Goal: Check status: Check status

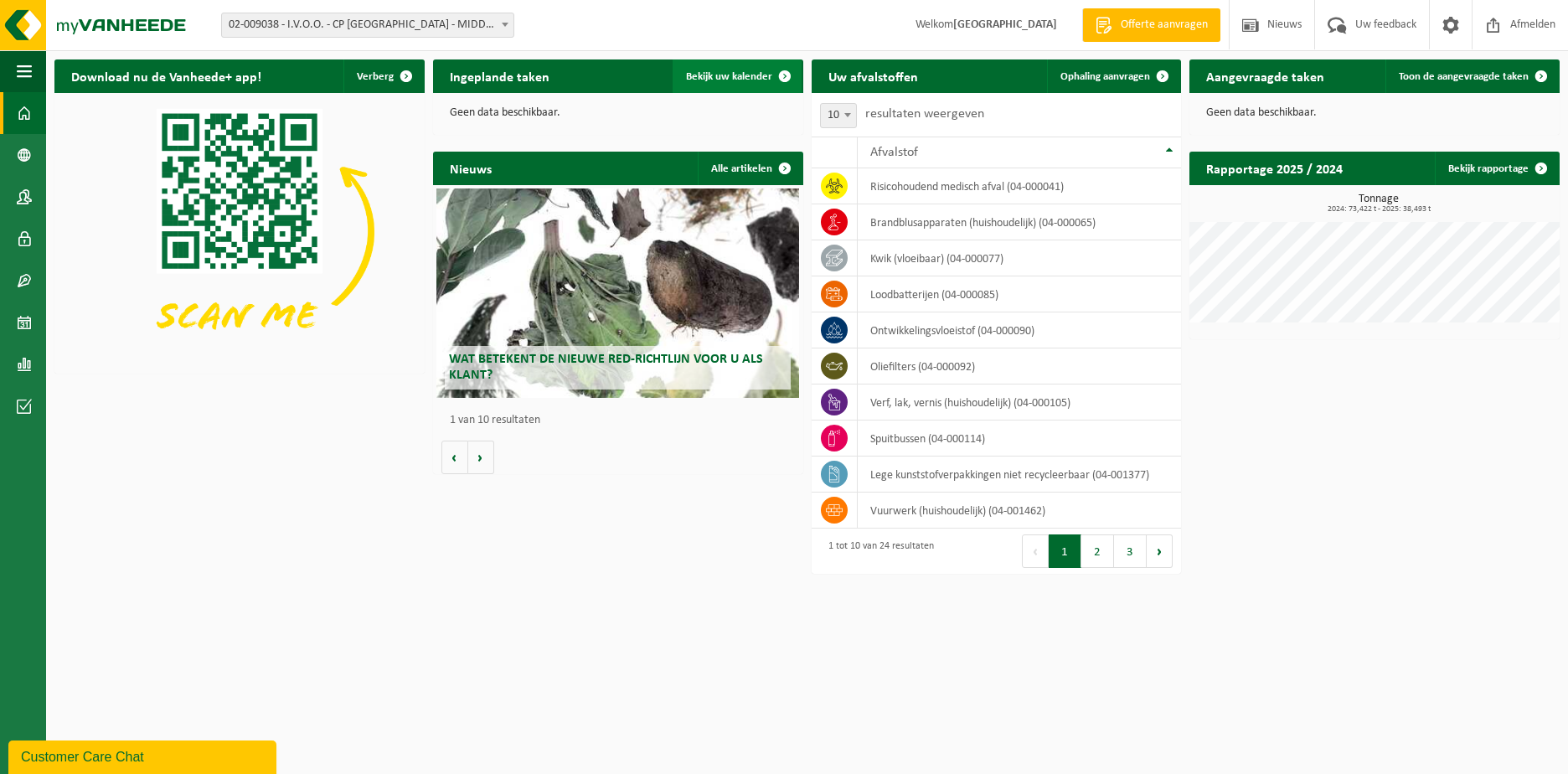
click at [757, 73] on span "Bekijk uw kalender" at bounding box center [730, 77] width 86 height 11
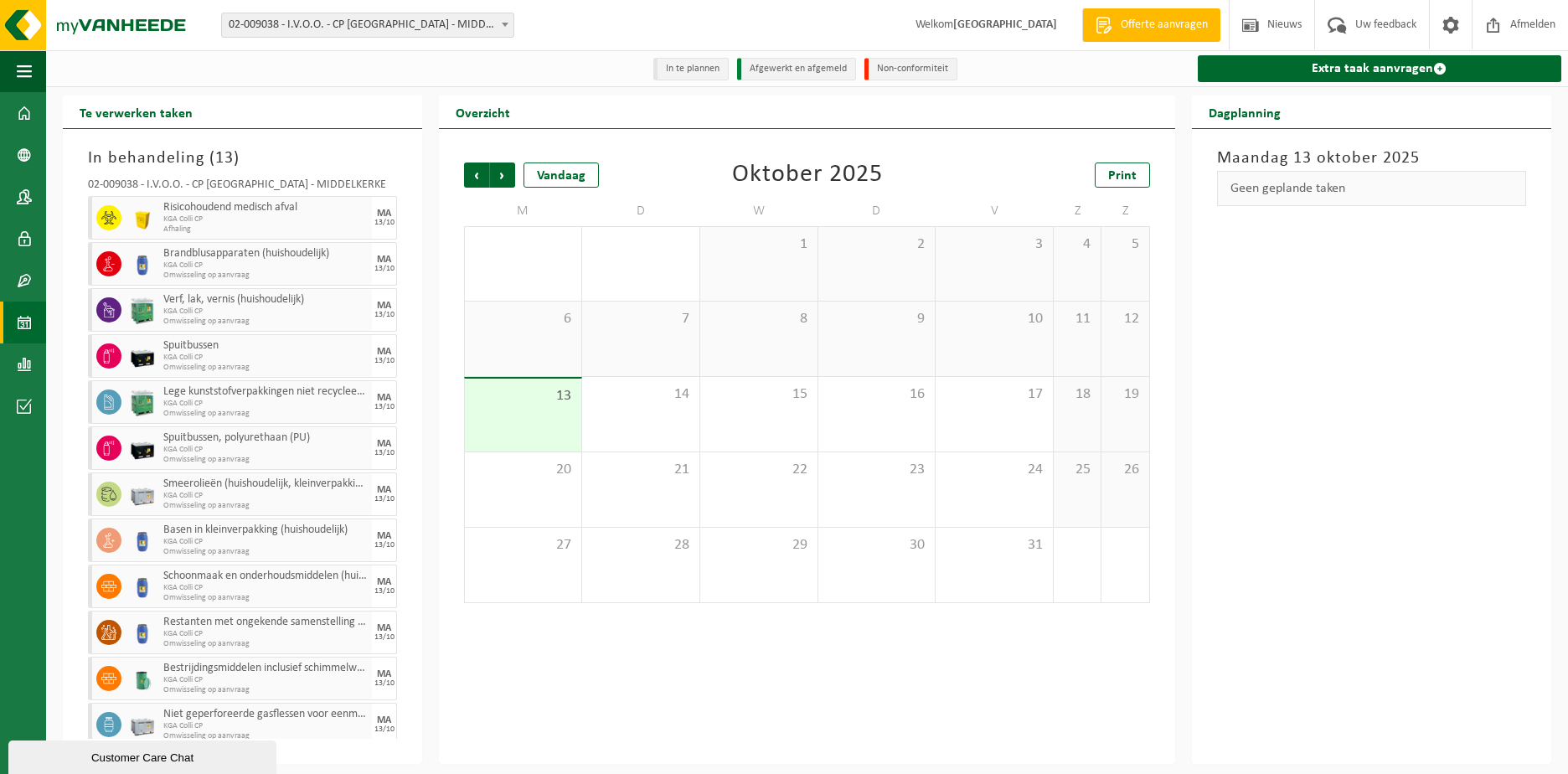
drag, startPoint x: 264, startPoint y: 192, endPoint x: 427, endPoint y: 211, distance: 164.1
click at [427, 211] on div "Te verwerken taken In behandeling ( 13 ) 02-009038 - I.V.O.O. - CP MIDDELKERKE …" at bounding box center [242, 429] width 376 height 669
drag, startPoint x: 427, startPoint y: 211, endPoint x: 388, endPoint y: 180, distance: 49.8
click at [388, 180] on div "02-009038 - I.V.O.O. - CP MIDDELKERKE - MIDDELKERKE Risicohoudend medisch afval…" at bounding box center [243, 455] width 326 height 568
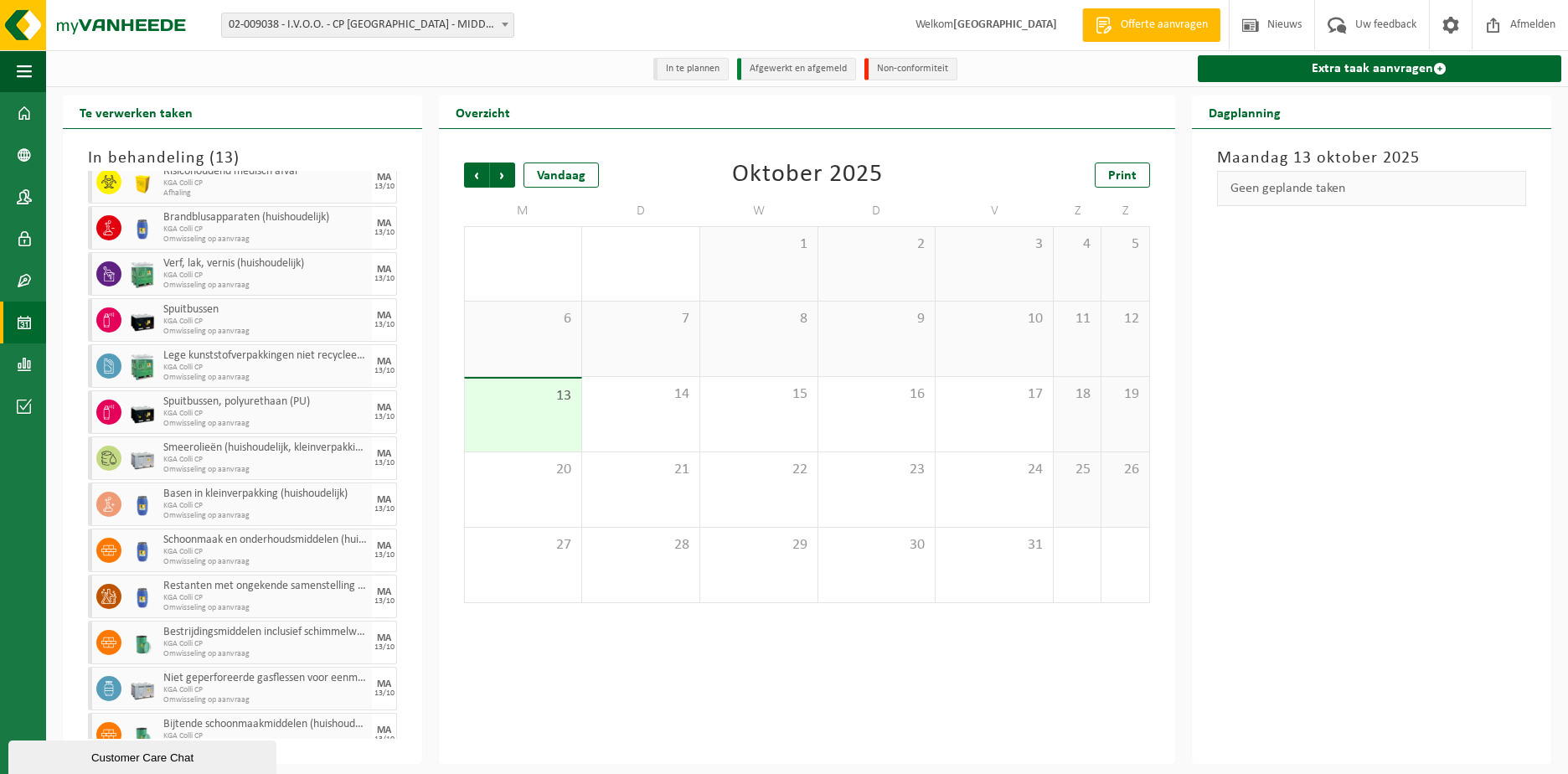
scroll to position [56, 0]
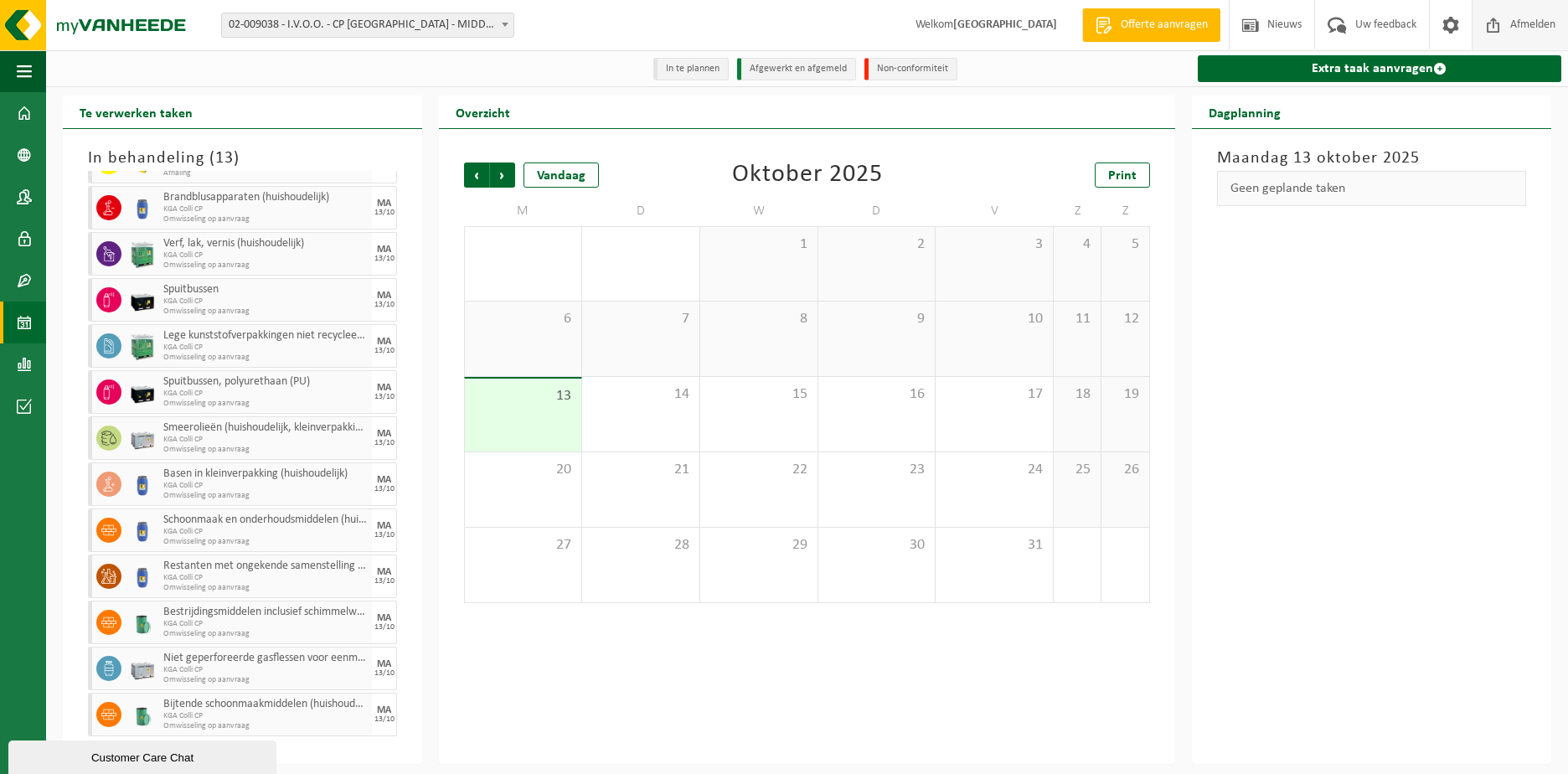
click at [1535, 20] on span "Afmelden" at bounding box center [1533, 25] width 54 height 49
